Goal: Use online tool/utility: Utilize a website feature to perform a specific function

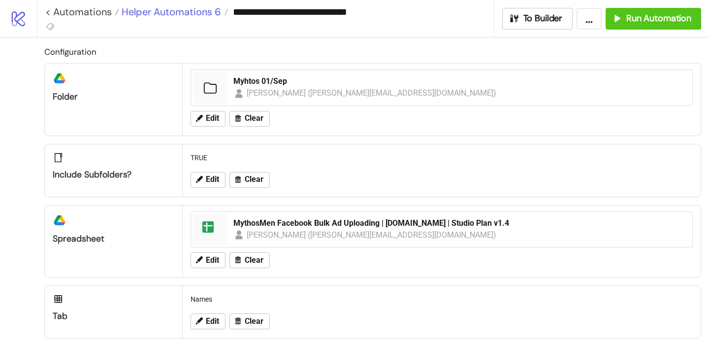
click at [192, 9] on span "Helper Automations 6" at bounding box center [170, 11] width 102 height 13
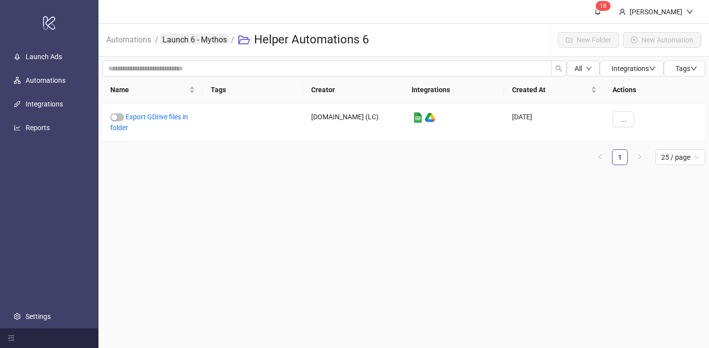
click at [211, 40] on link "Launch 6 - Mythos" at bounding box center [195, 38] width 68 height 11
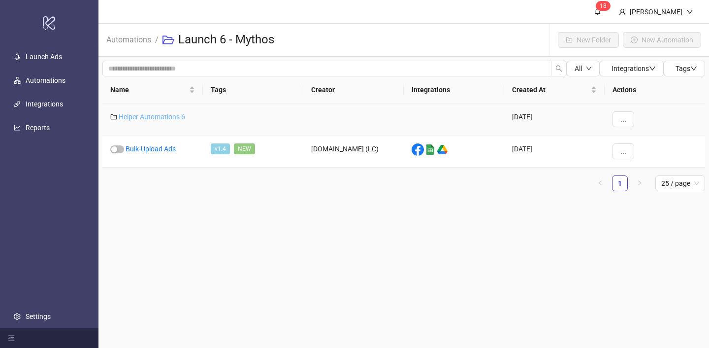
click at [171, 116] on link "Helper Automations 6" at bounding box center [152, 117] width 66 height 8
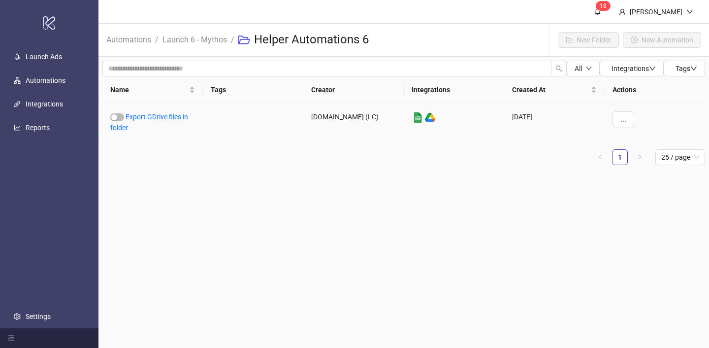
click at [171, 116] on link "Export GDrive files in folder" at bounding box center [149, 122] width 78 height 19
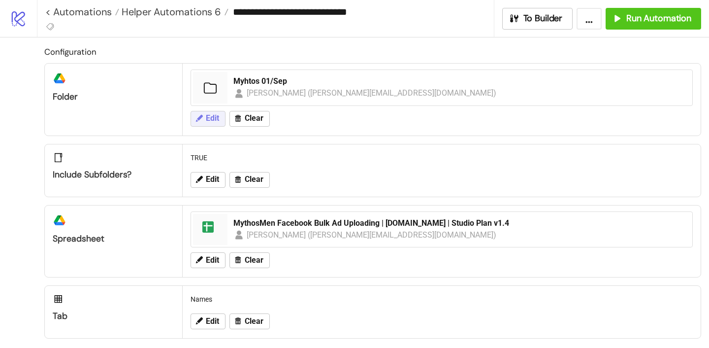
click at [207, 115] on span "Edit" at bounding box center [212, 118] width 13 height 9
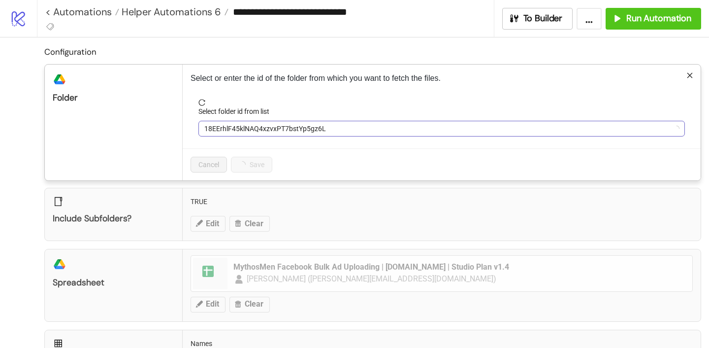
click at [237, 127] on span "18EErhlF45klNAQ4xzvxPT7bstYp5gz6L" at bounding box center [441, 128] width 475 height 15
click at [245, 130] on span "Myhtos 01/Sep" at bounding box center [441, 128] width 475 height 15
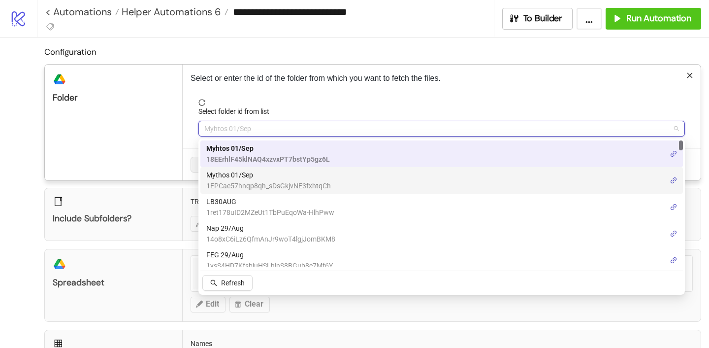
click at [245, 173] on span "Mythos 01/Sep" at bounding box center [268, 174] width 125 height 11
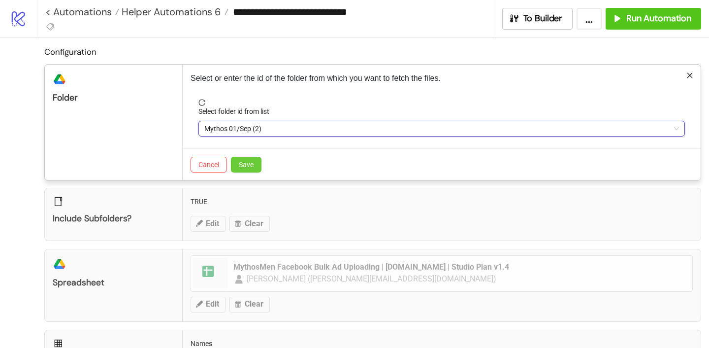
click at [250, 164] on span "Save" at bounding box center [246, 165] width 15 height 8
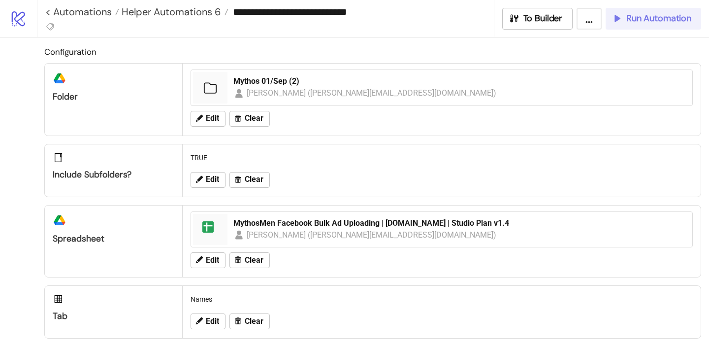
click at [634, 16] on span "Run Automation" at bounding box center [658, 18] width 65 height 11
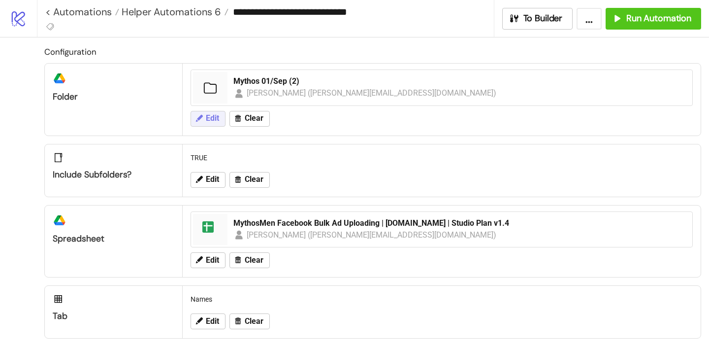
click at [221, 119] on button "Edit" at bounding box center [208, 119] width 35 height 16
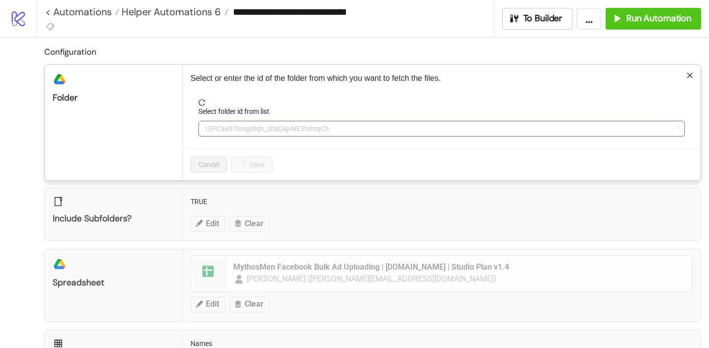
click at [227, 124] on span "1EPCae57hnqp8qh_sDsGkjvNE3fxhtqCh" at bounding box center [441, 128] width 475 height 15
click at [227, 125] on span "Mythos 01/Sep (2)" at bounding box center [441, 128] width 475 height 15
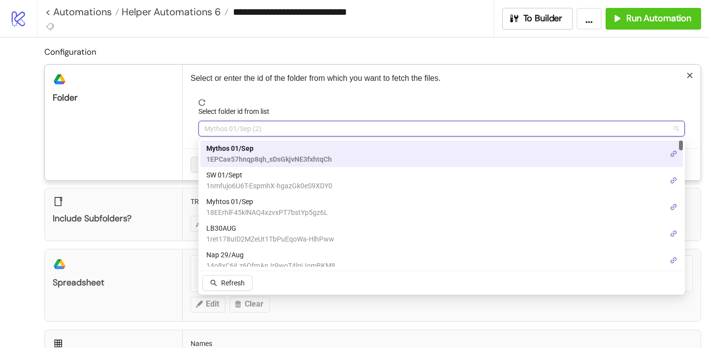
click at [227, 169] on span "SW 01/Sept" at bounding box center [269, 174] width 126 height 11
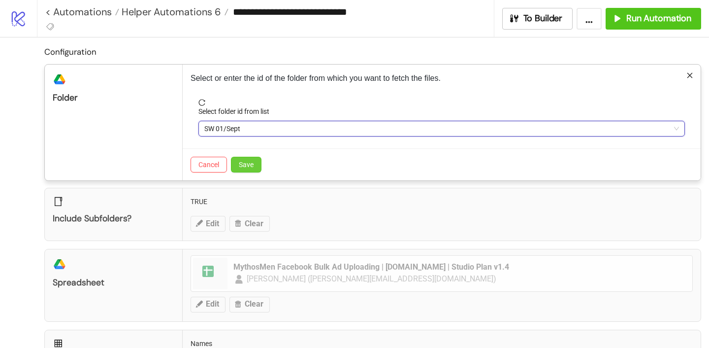
click at [234, 168] on button "Save" at bounding box center [246, 165] width 31 height 16
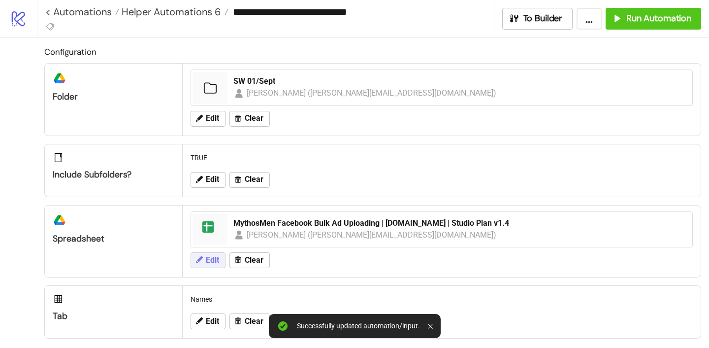
click at [213, 263] on span "Edit" at bounding box center [212, 260] width 13 height 9
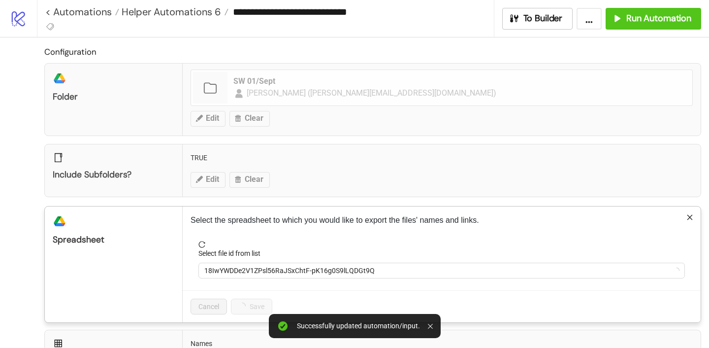
click at [226, 261] on div "Select file id from list" at bounding box center [441, 255] width 487 height 15
click at [226, 267] on span "18IwYWDDe2V1ZPsl56RaJSxChtF-pK16g0S9lLQDGt9Q" at bounding box center [441, 270] width 475 height 15
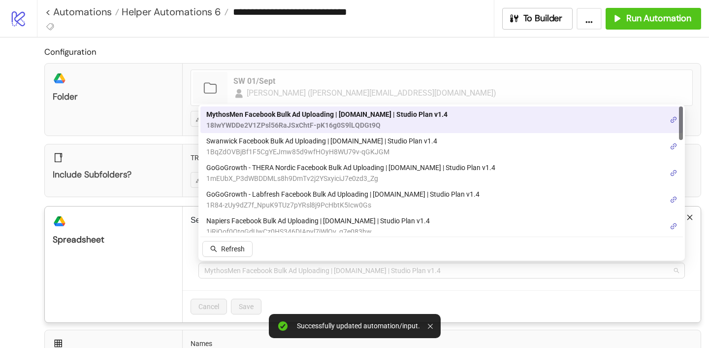
click at [226, 267] on span "MythosMen Facebook Bulk Ad Uploading | [DOMAIN_NAME] | Studio Plan v1.4" at bounding box center [441, 270] width 475 height 15
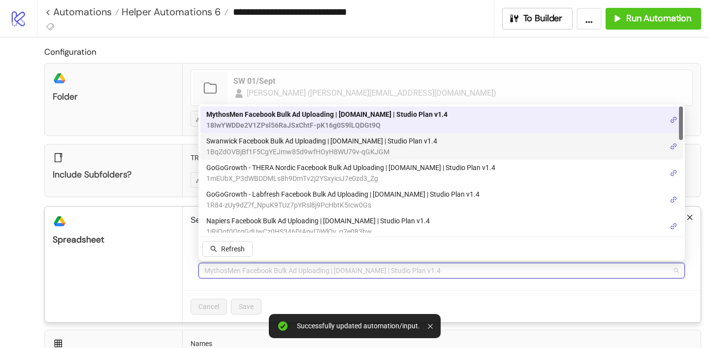
click at [245, 144] on span "Swanwick Facebook Bulk Ad Uploading | [DOMAIN_NAME] | Studio Plan v1.4" at bounding box center [321, 140] width 231 height 11
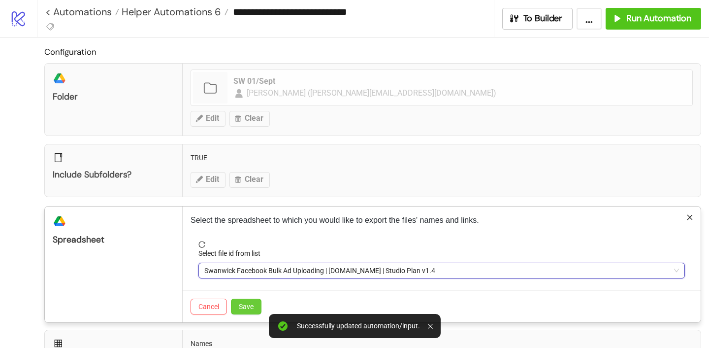
click at [244, 304] on span "Save" at bounding box center [246, 306] width 15 height 8
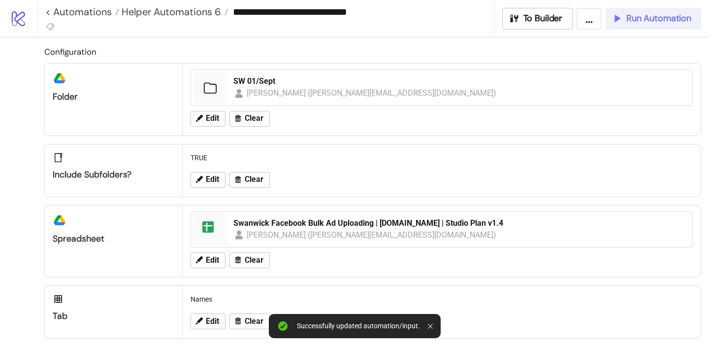
click at [624, 22] on div "Run Automation" at bounding box center [652, 18] width 80 height 11
